Goal: Navigation & Orientation: Find specific page/section

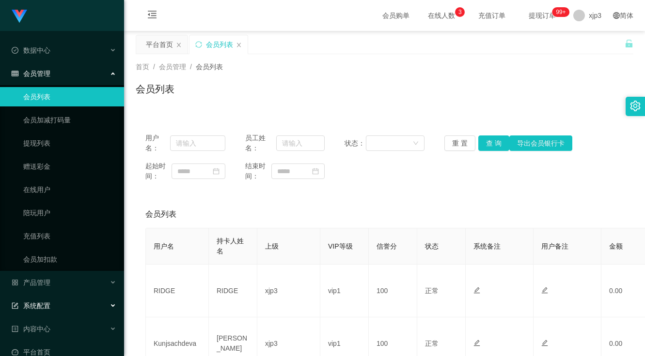
scroll to position [62, 0]
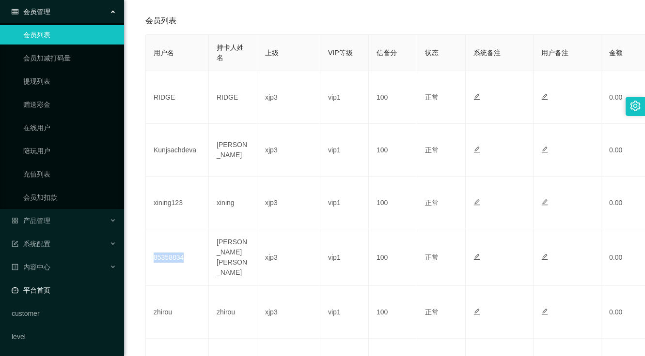
click at [46, 292] on link "平台首页" at bounding box center [64, 290] width 105 height 19
